Goal: Navigation & Orientation: Find specific page/section

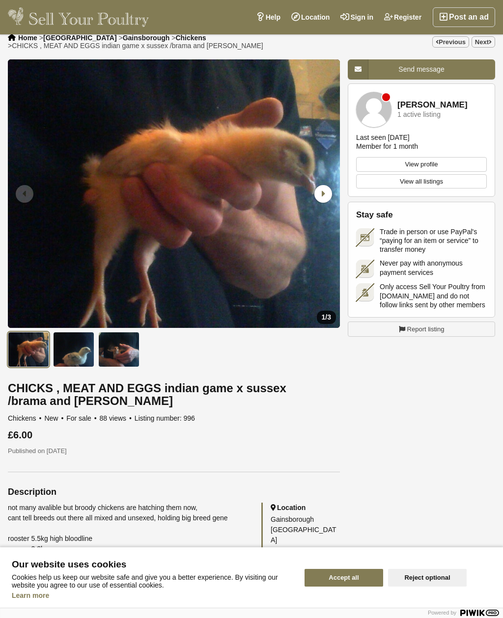
scroll to position [10, 0]
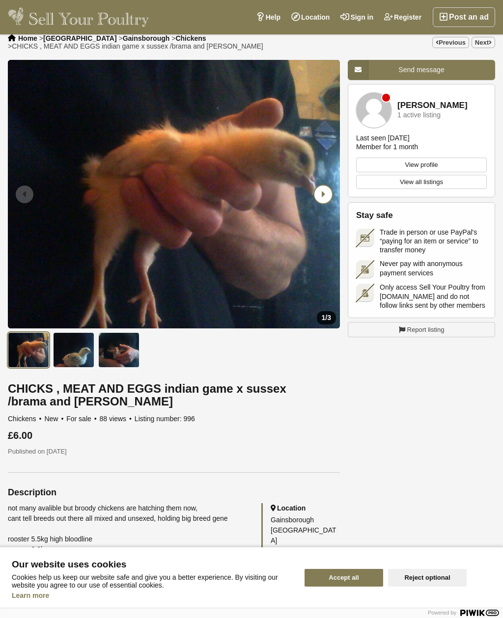
click at [328, 191] on icon "Next slide" at bounding box center [323, 195] width 18 height 18
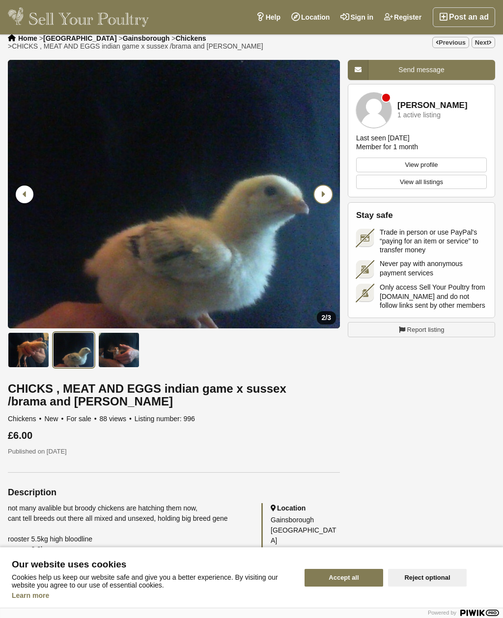
click at [326, 190] on icon "Next slide" at bounding box center [323, 195] width 18 height 18
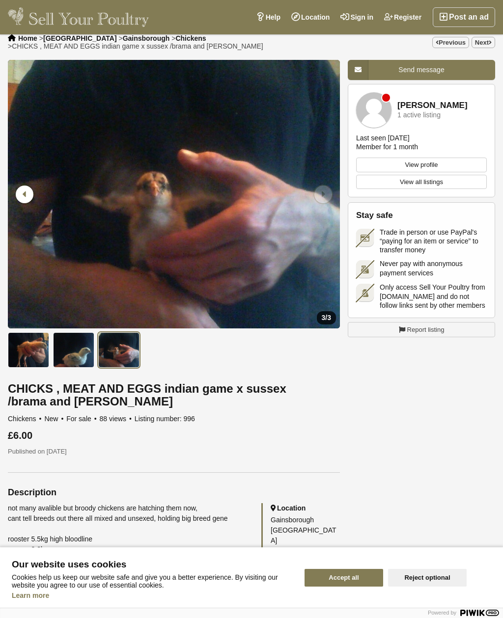
click at [327, 196] on div "Next slide" at bounding box center [322, 195] width 26 height 26
click at [326, 189] on icon "Next slide" at bounding box center [323, 195] width 18 height 18
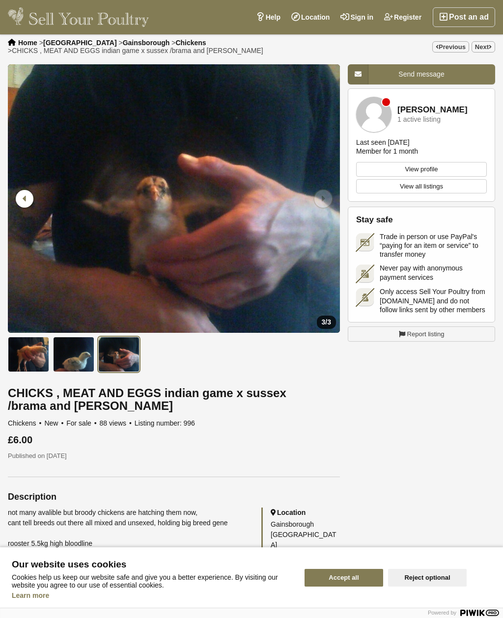
scroll to position [0, 0]
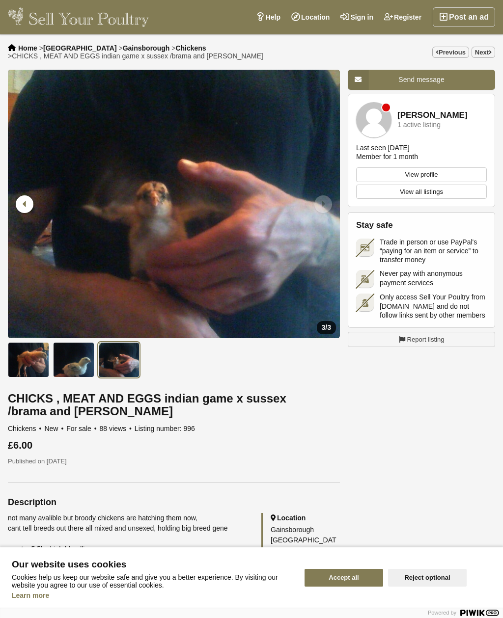
click at [41, 20] on img at bounding box center [78, 17] width 141 height 20
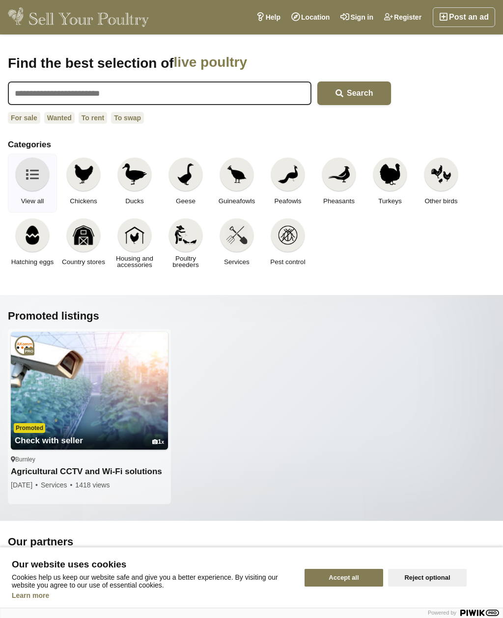
click at [85, 181] on img at bounding box center [84, 175] width 22 height 22
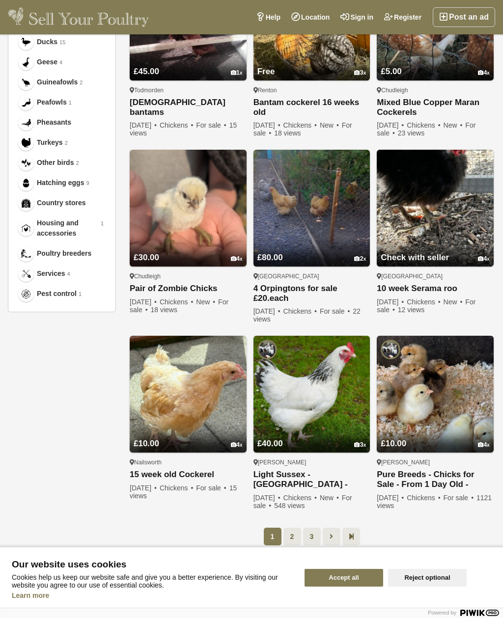
scroll to position [422, 0]
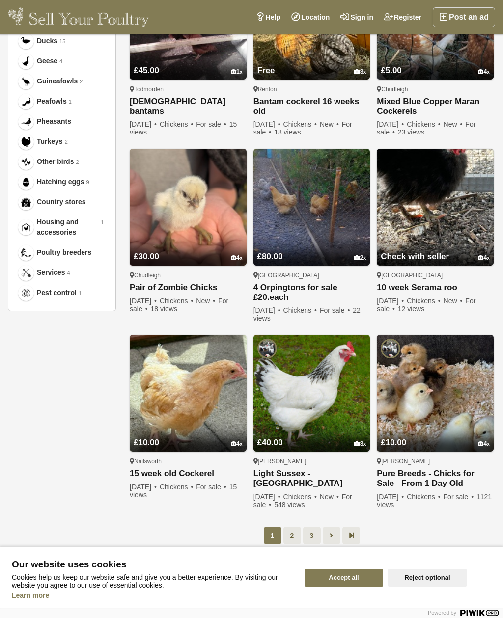
click at [292, 539] on link "2" at bounding box center [292, 536] width 18 height 18
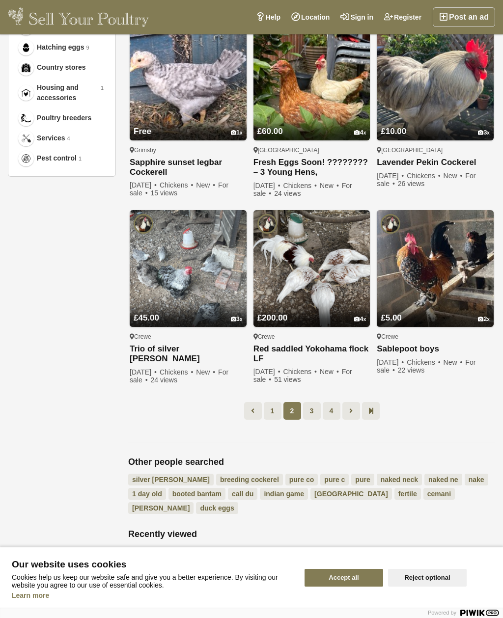
scroll to position [576, 0]
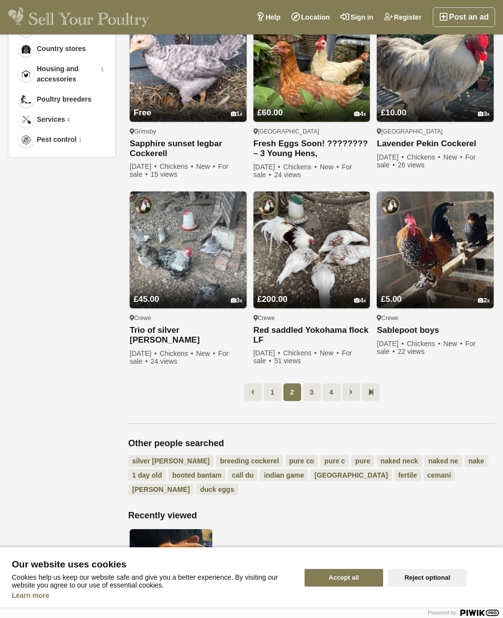
click at [310, 392] on link "3" at bounding box center [312, 393] width 18 height 18
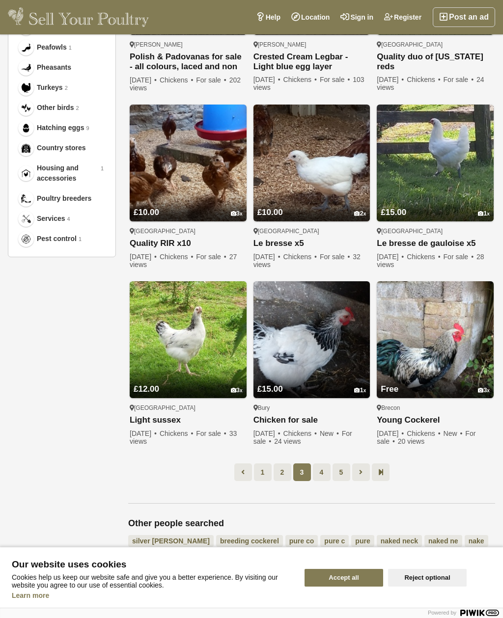
scroll to position [488, 0]
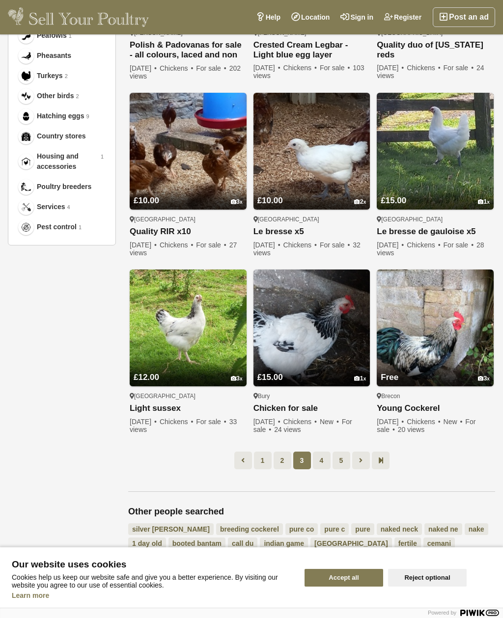
click at [323, 461] on link "4" at bounding box center [322, 461] width 18 height 18
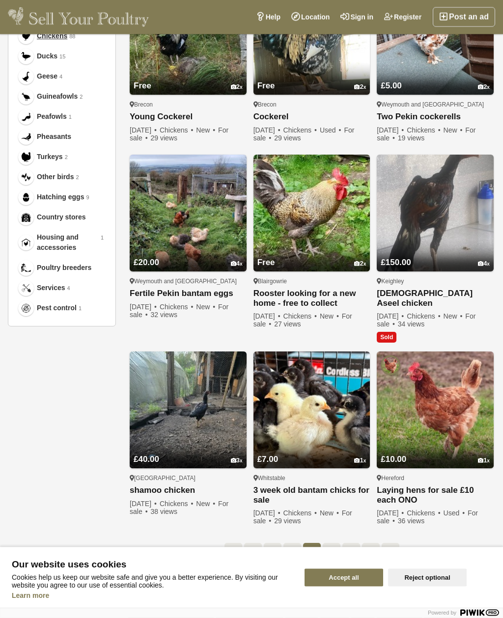
scroll to position [412, 0]
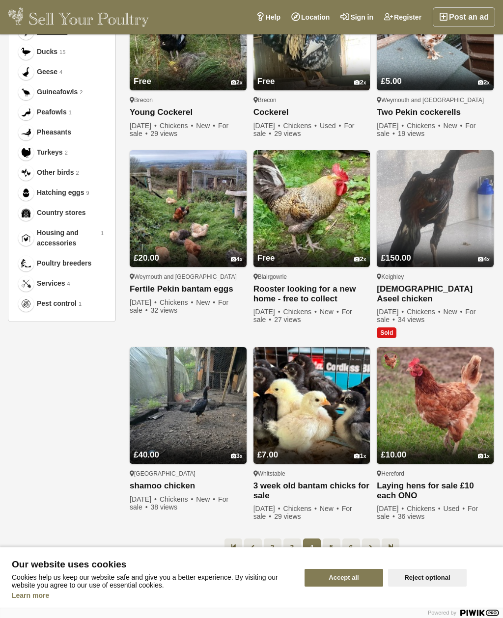
click at [335, 539] on link "5" at bounding box center [332, 548] width 18 height 18
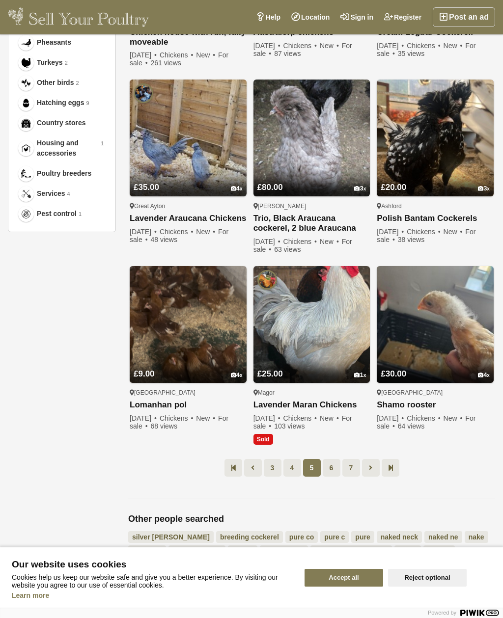
scroll to position [534, 0]
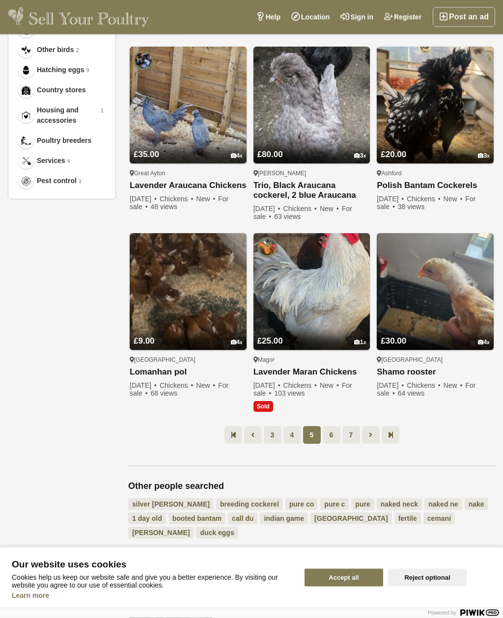
click at [330, 432] on link "6" at bounding box center [332, 436] width 18 height 18
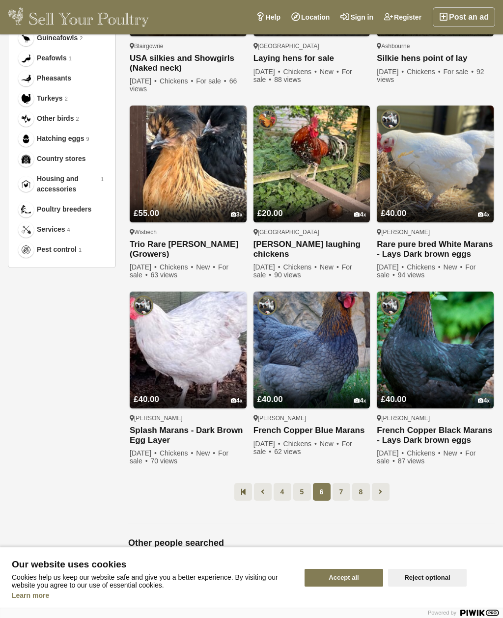
scroll to position [466, 0]
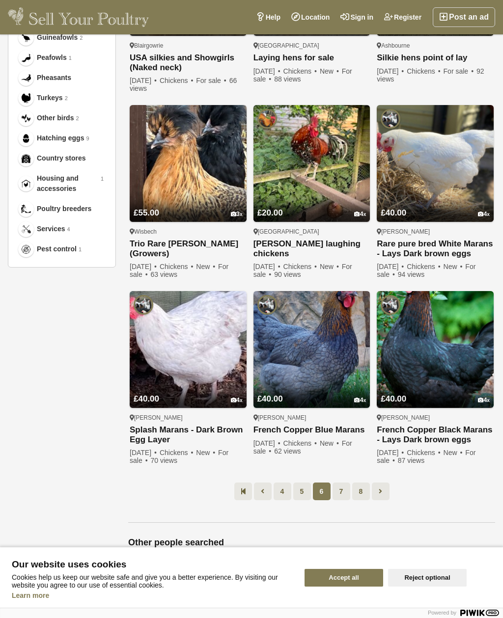
click at [341, 491] on link "7" at bounding box center [341, 492] width 18 height 18
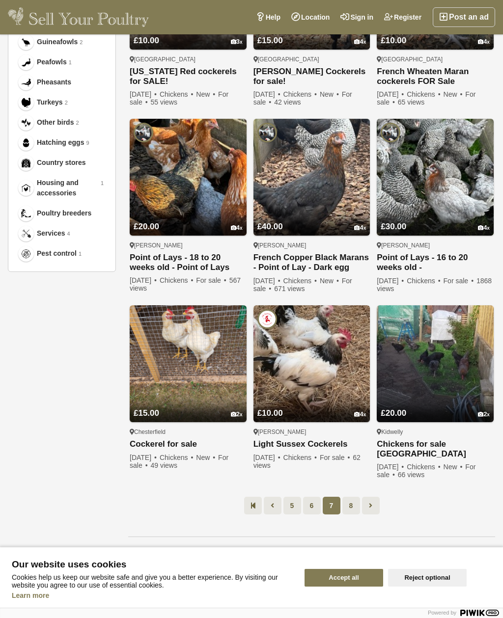
scroll to position [463, 0]
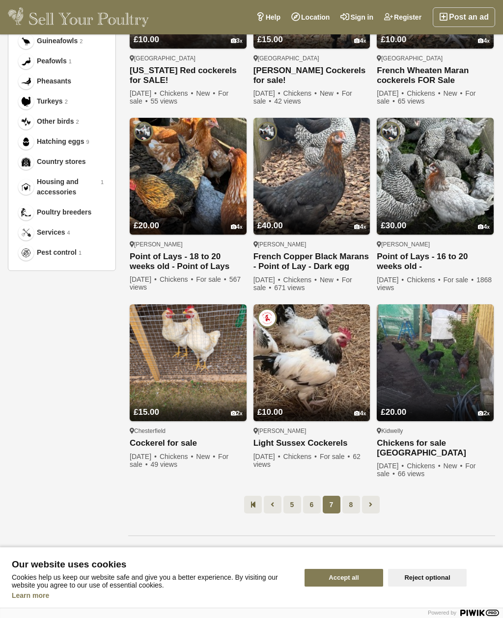
click at [351, 506] on link "8" at bounding box center [351, 505] width 18 height 18
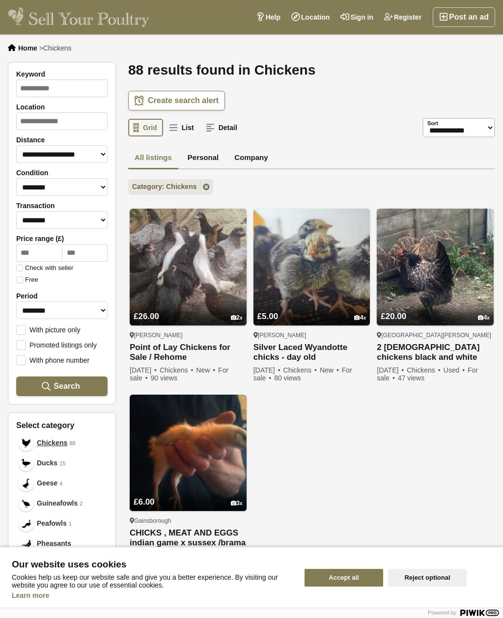
scroll to position [421, 0]
